Goal: Task Accomplishment & Management: Manage account settings

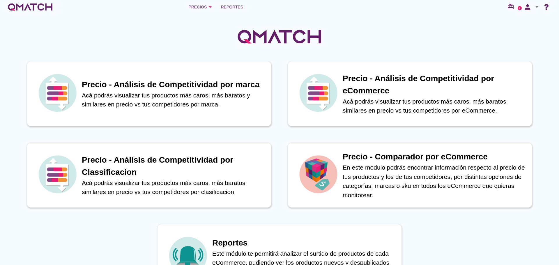
click at [535, 9] on icon "arrow_drop_down" at bounding box center [537, 6] width 7 height 7
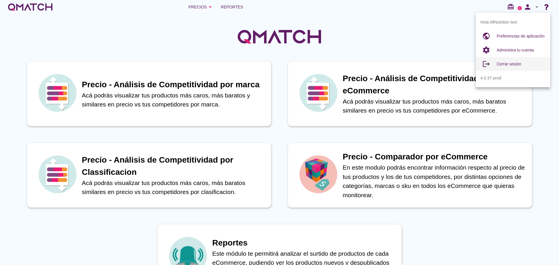
click at [521, 63] on span "Cerrar sesión" at bounding box center [509, 64] width 24 height 5
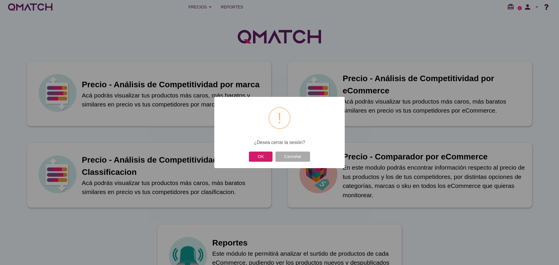
click at [266, 153] on button "OK" at bounding box center [261, 157] width 24 height 10
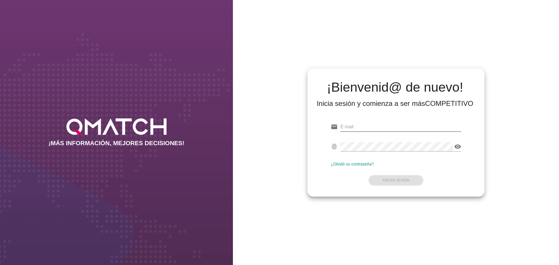
type input "test@test.makro.com.co"
drag, startPoint x: 384, startPoint y: 126, endPoint x: 396, endPoint y: 152, distance: 28.7
click at [384, 126] on input "test@test.makro.com.co" at bounding box center [401, 126] width 121 height 9
click at [394, 178] on button "Iniciar Sesión" at bounding box center [396, 180] width 55 height 10
